Goal: Task Accomplishment & Management: Use online tool/utility

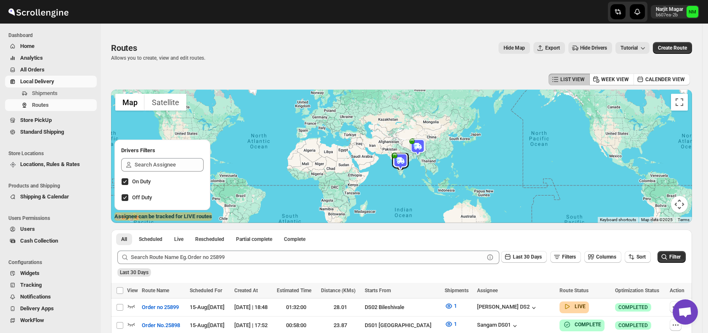
scroll to position [53, 0]
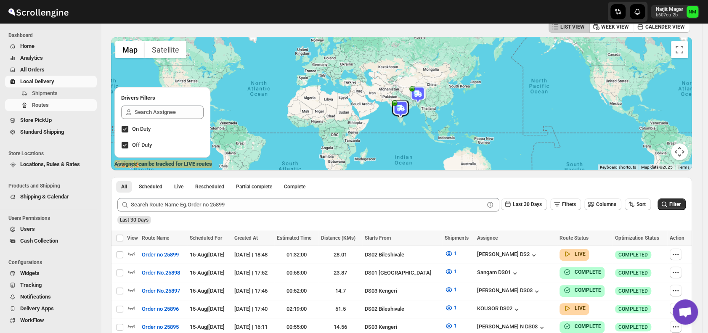
click at [59, 96] on span "Shipments" at bounding box center [63, 93] width 63 height 8
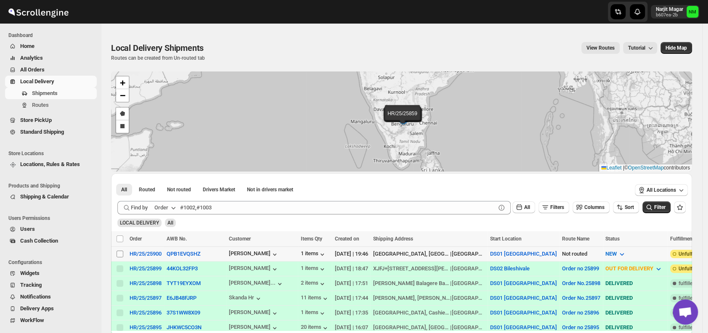
click at [118, 254] on input "Select shipment" at bounding box center [119, 254] width 7 height 7
checkbox input "true"
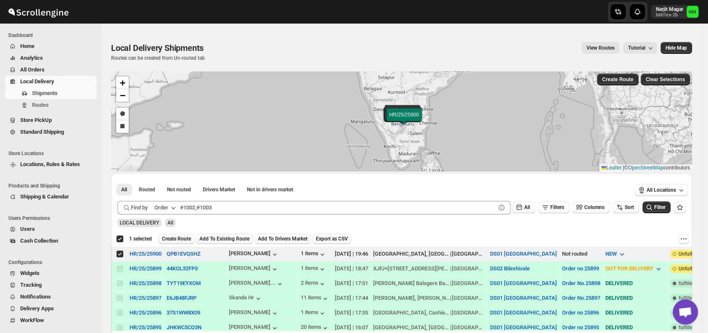
click at [170, 238] on span "Create Route" at bounding box center [176, 238] width 29 height 7
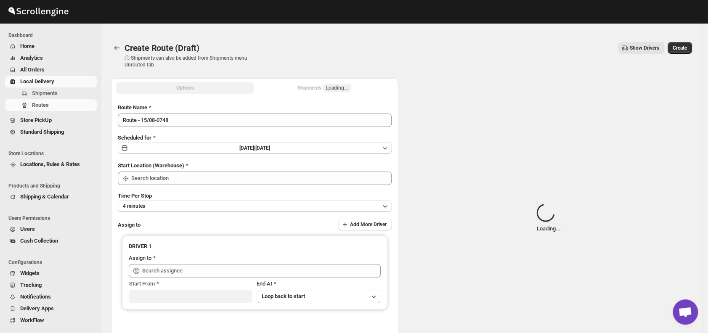
type input "DS01 [GEOGRAPHIC_DATA]"
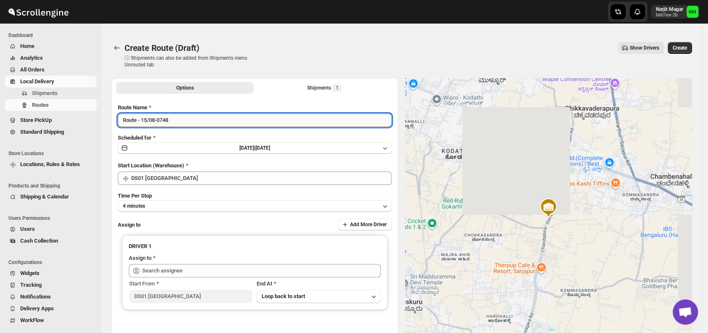
click at [197, 121] on input "Route - 15/08-0748" at bounding box center [255, 120] width 274 height 13
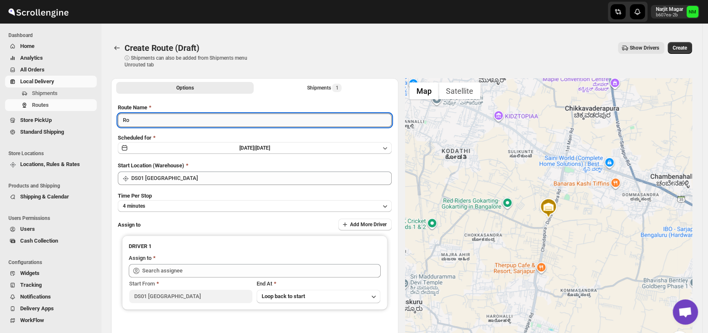
type input "R"
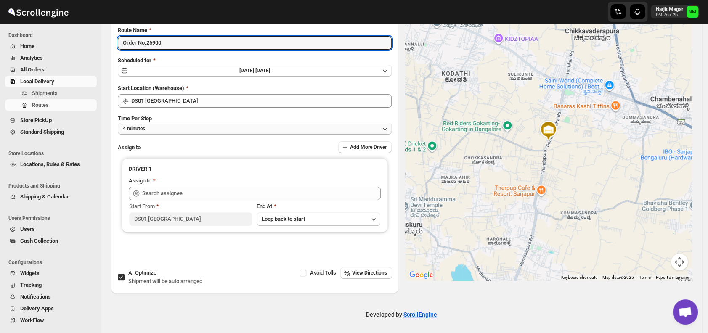
type input "Order No.25900"
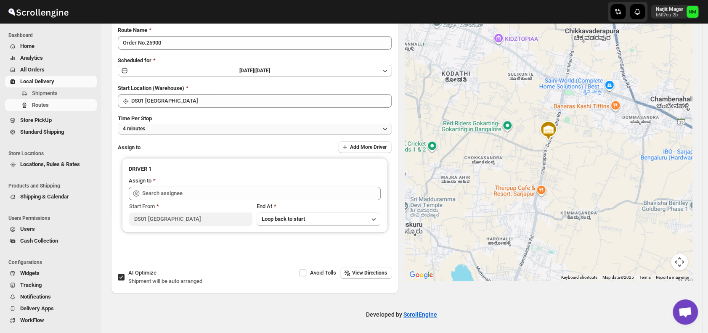
click at [167, 129] on button "4 minutes" at bounding box center [255, 129] width 274 height 12
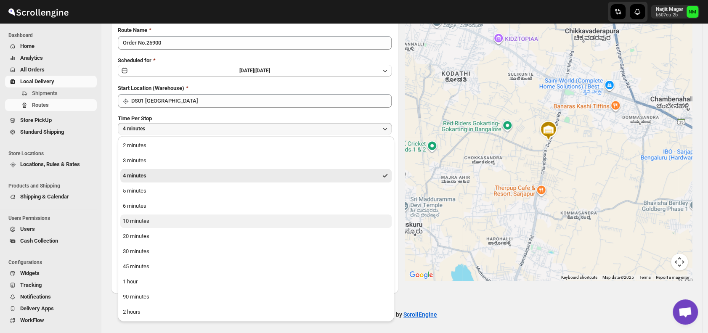
click at [147, 221] on div "10 minutes" at bounding box center [136, 221] width 26 height 8
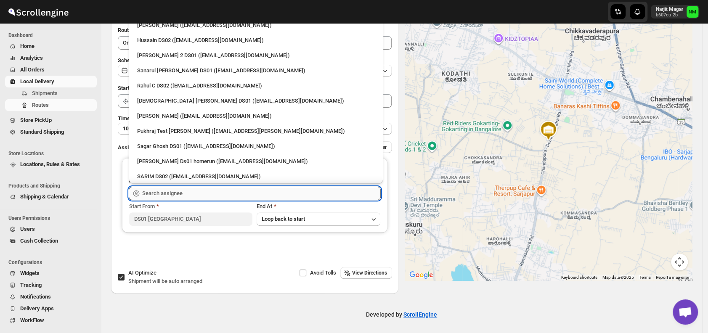
click at [169, 198] on input "text" at bounding box center [261, 193] width 238 height 13
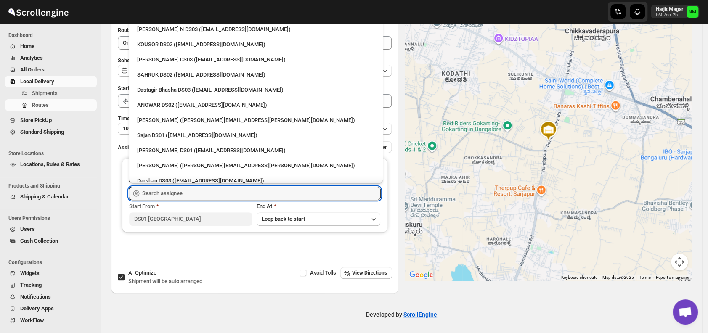
scroll to position [587, 0]
click at [151, 135] on div "Sajan DS01 ([EMAIL_ADDRESS][DOMAIN_NAME])" at bounding box center [256, 134] width 238 height 8
type input "Sajan DS01 ([EMAIL_ADDRESS][DOMAIN_NAME])"
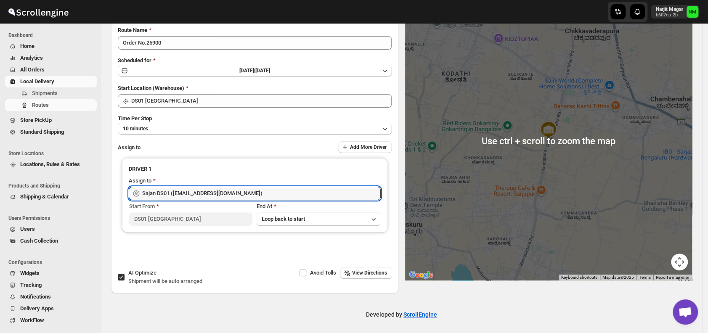
scroll to position [0, 0]
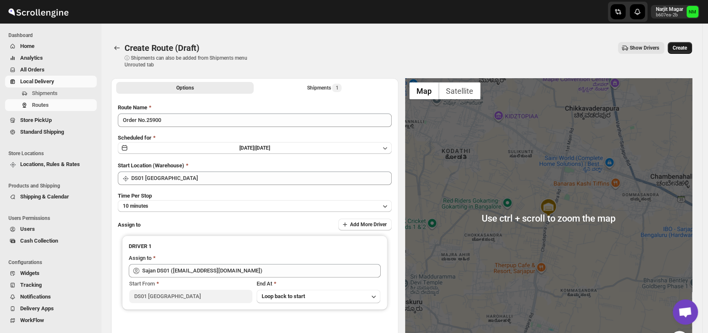
click at [687, 47] on span "Create" at bounding box center [679, 48] width 14 height 7
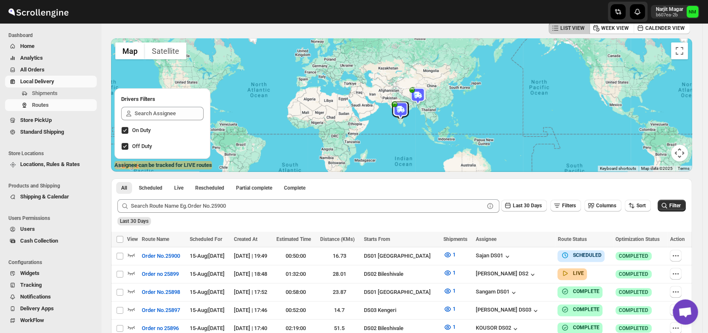
scroll to position [53, 0]
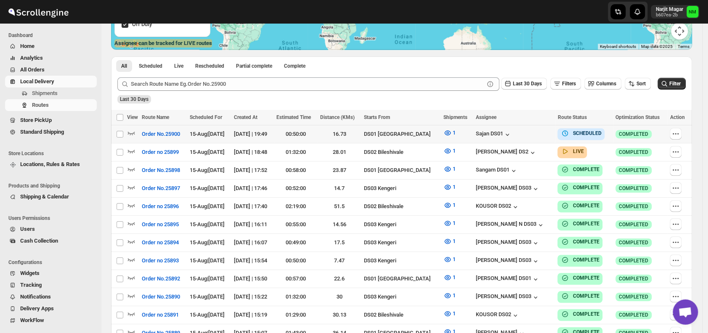
scroll to position [172, 0]
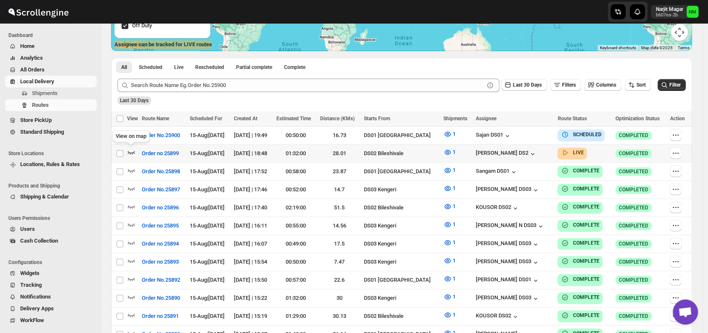
click at [131, 150] on icon "button" at bounding box center [131, 152] width 8 height 8
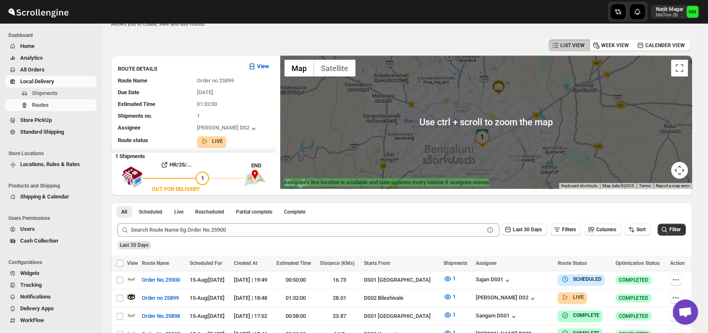
scroll to position [37, 0]
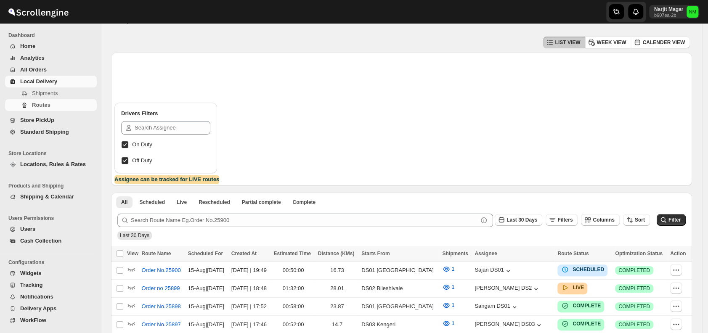
scroll to position [37, 0]
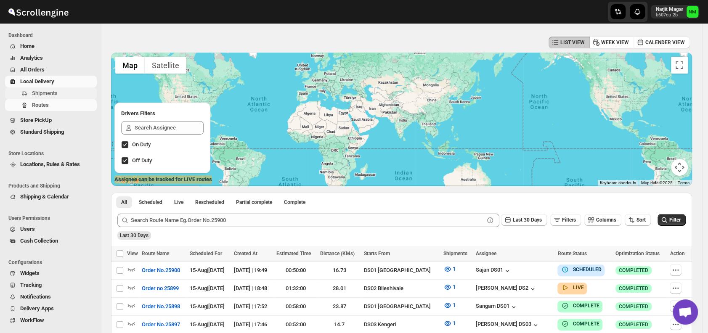
click at [59, 95] on span "Shipments" at bounding box center [63, 93] width 63 height 8
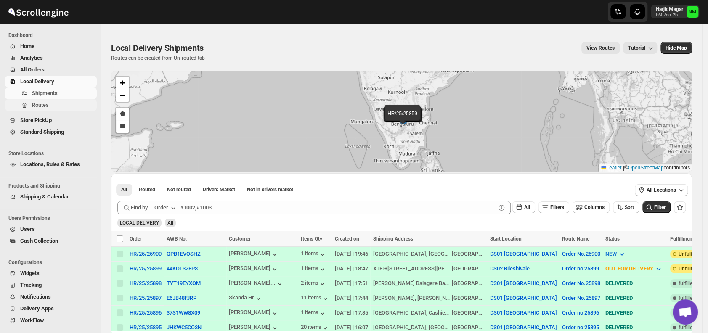
click at [38, 103] on span "Routes" at bounding box center [40, 105] width 17 height 6
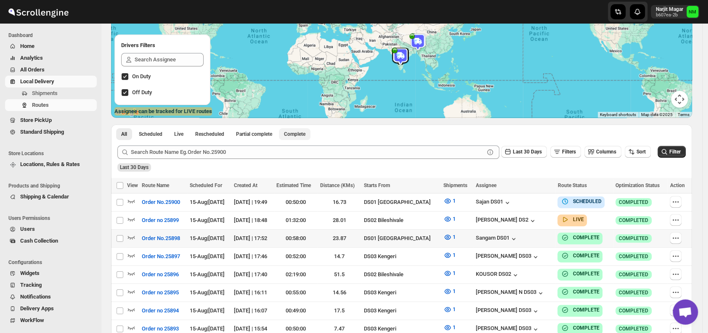
scroll to position [106, 0]
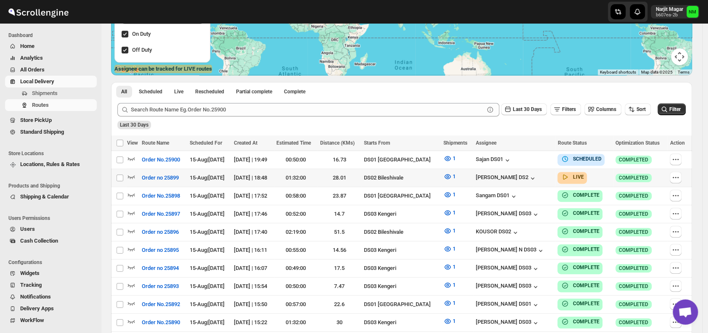
scroll to position [148, 0]
